Goal: Information Seeking & Learning: Understand process/instructions

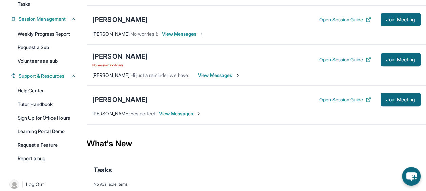
scroll to position [102, 0]
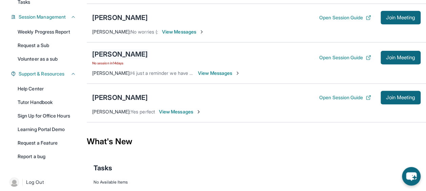
click at [100, 52] on div "Yu Xuan Fu" at bounding box center [120, 53] width 56 height 9
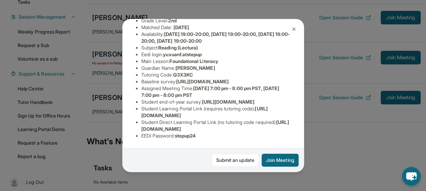
scroll to position [101, 0]
click at [203, 78] on li "Baseline survey : https://airtable.com/apprlfn8WjpjBUn2G/shrK0QR6AaNyG5psY?pref…" at bounding box center [215, 81] width 149 height 7
drag, startPoint x: 203, startPoint y: 67, endPoint x: 190, endPoint y: 57, distance: 16.4
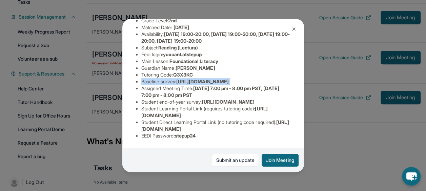
click at [190, 78] on li "Baseline survey : https://airtable.com/apprlfn8WjpjBUn2G/shrK0QR6AaNyG5psY?pref…" at bounding box center [215, 81] width 149 height 7
click at [144, 78] on li "Baseline survey : https://airtable.com/apprlfn8WjpjBUn2G/shrK0QR6AaNyG5psY?pref…" at bounding box center [215, 81] width 149 height 7
drag, startPoint x: 140, startPoint y: 65, endPoint x: 269, endPoint y: 80, distance: 129.6
click at [269, 80] on div "Yu Xuan Fu Guardian: Zoey Huang Student Information https://student-portal.step…" at bounding box center [213, 95] width 182 height 153
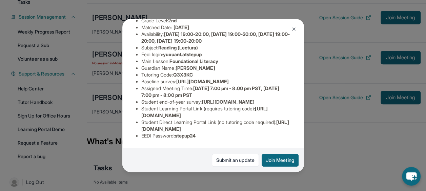
copy span "https://airtable.com/apprlfn8WjpjBUn2G/shrK0QR6AaNyG5psY?prefill_Type%20of%20Fo…"
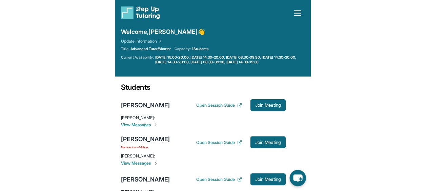
scroll to position [89, 0]
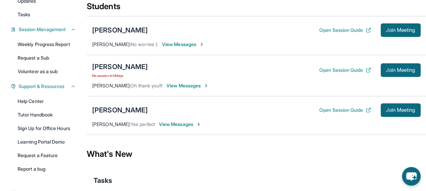
click at [113, 70] on div "Yu Xuan Fu No session in 14 days" at bounding box center [120, 70] width 56 height 16
click at [112, 69] on div "Yu Xuan Fu" at bounding box center [120, 66] width 56 height 9
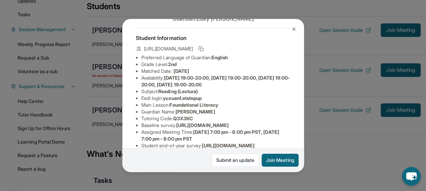
scroll to position [28, 0]
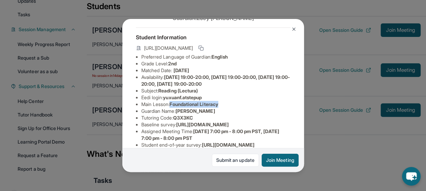
drag, startPoint x: 172, startPoint y: 109, endPoint x: 225, endPoint y: 112, distance: 53.0
click at [222, 108] on li "Main Lesson : Foundational Literacy" at bounding box center [215, 104] width 149 height 7
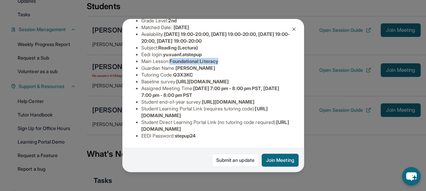
scroll to position [129, 0]
click at [222, 160] on link "Submit an update" at bounding box center [235, 160] width 47 height 13
click at [222, 26] on button at bounding box center [294, 29] width 14 height 14
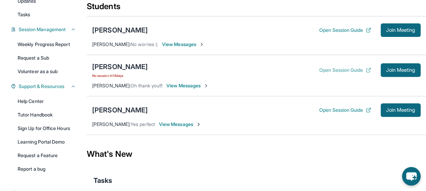
click at [222, 69] on button "Open Session Guide" at bounding box center [345, 70] width 52 height 7
